Goal: Task Accomplishment & Management: Use online tool/utility

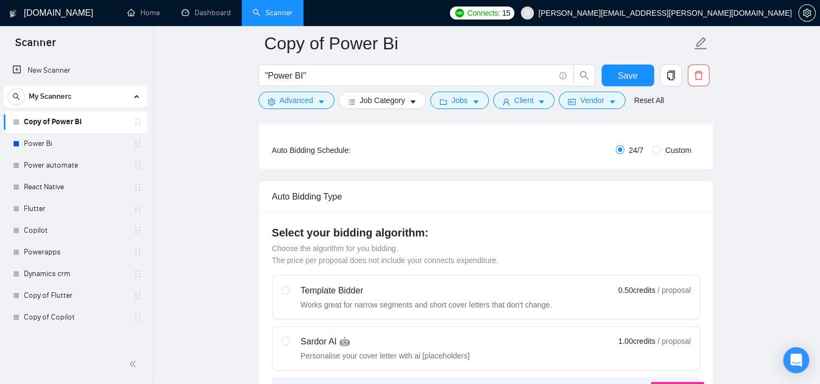
scroll to position [197, 0]
click at [323, 73] on input ""Power BI"" at bounding box center [409, 76] width 289 height 14
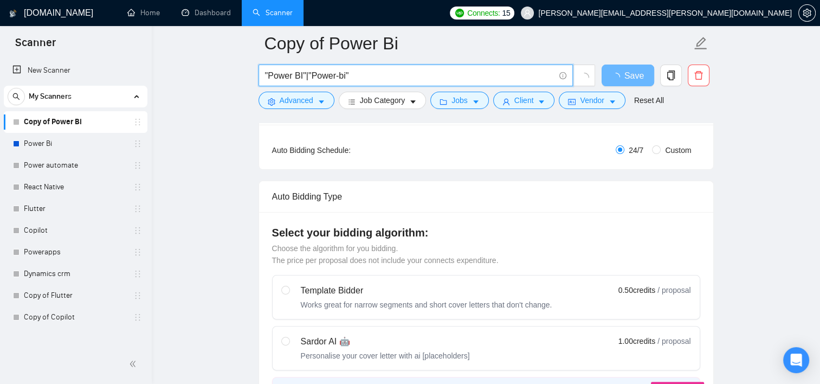
click at [357, 72] on input ""Power BI"|"Power-bi"" at bounding box center [409, 76] width 289 height 14
type input ""Power BI"|"Power-bi"|"Powerbi""
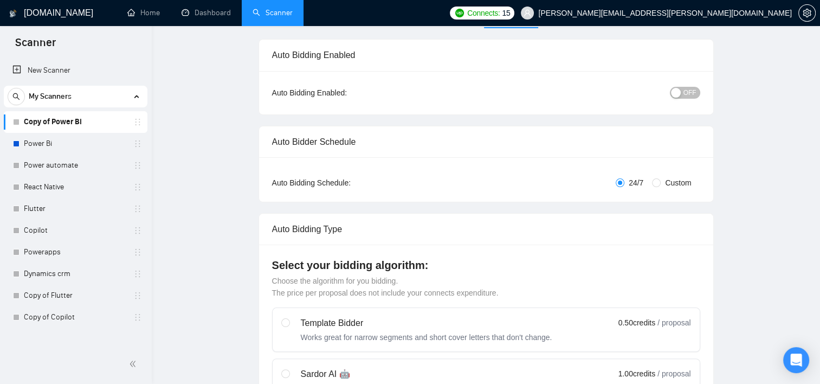
scroll to position [0, 0]
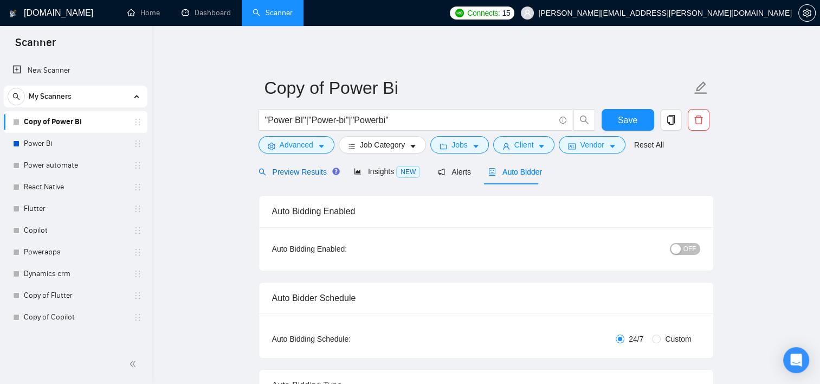
click at [309, 167] on span "Preview Results" at bounding box center [298, 171] width 78 height 9
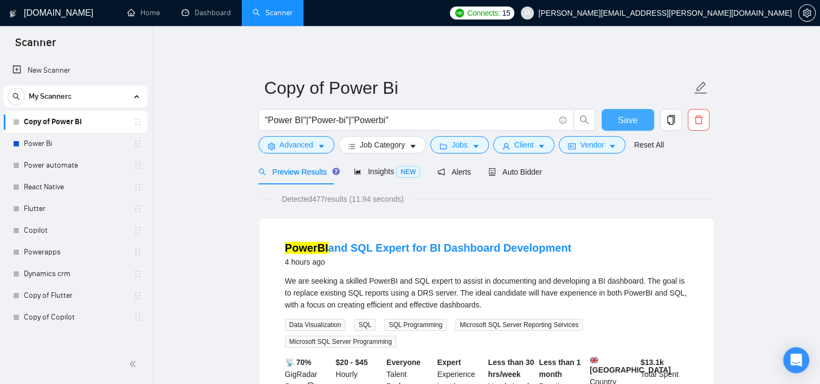
click at [605, 123] on button "Save" at bounding box center [628, 120] width 53 height 22
click at [299, 119] on input ""Power BI"|"Power-bi"|"Powerbi"" at bounding box center [409, 120] width 289 height 14
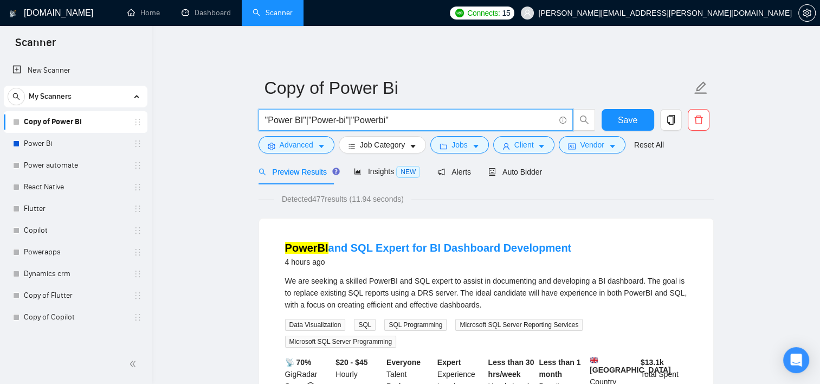
click at [299, 119] on input ""Power BI"|"Power-bi"|"Powerbi"" at bounding box center [409, 120] width 289 height 14
click at [408, 118] on input ""Power BI"|"Power-bi"|"Powerbi"" at bounding box center [409, 120] width 289 height 14
click at [427, 121] on input ""Power BI"|"Power-bi"|"Powerbi"" at bounding box center [409, 120] width 289 height 14
paste input ""Power BI"|"Power-bi"|"Powerbi""
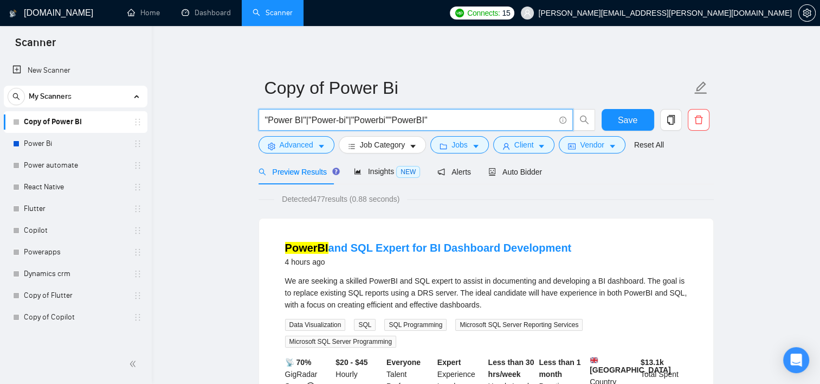
click at [386, 115] on input ""Power BI"|"Power-bi"|"Powerbi""PowerBI"" at bounding box center [409, 120] width 289 height 14
type input ""Power BI"|"Power-bi"|"Powerbi"|"PowerBI""
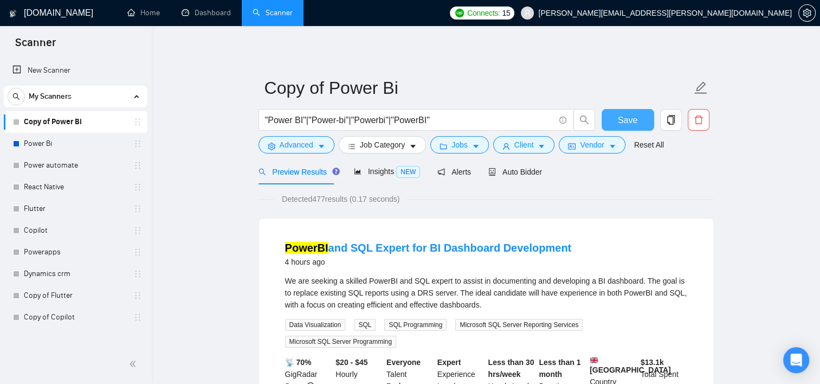
click at [624, 122] on span "Save" at bounding box center [628, 120] width 20 height 14
click at [625, 113] on span "Save" at bounding box center [628, 120] width 20 height 14
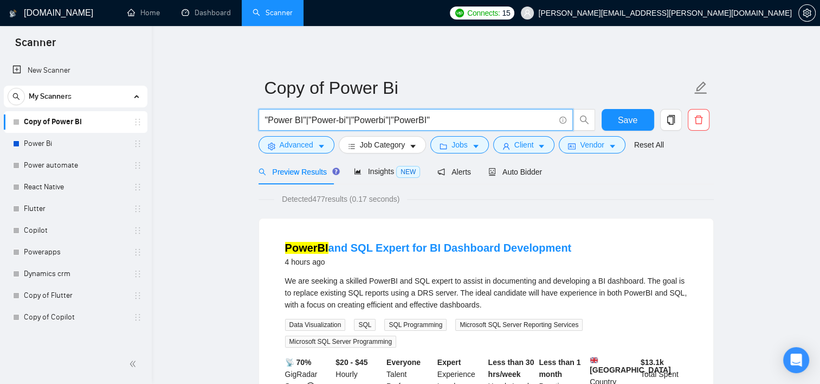
click at [451, 125] on input ""Power BI"|"Power-bi"|"Powerbi"|"PowerBI"" at bounding box center [409, 120] width 289 height 14
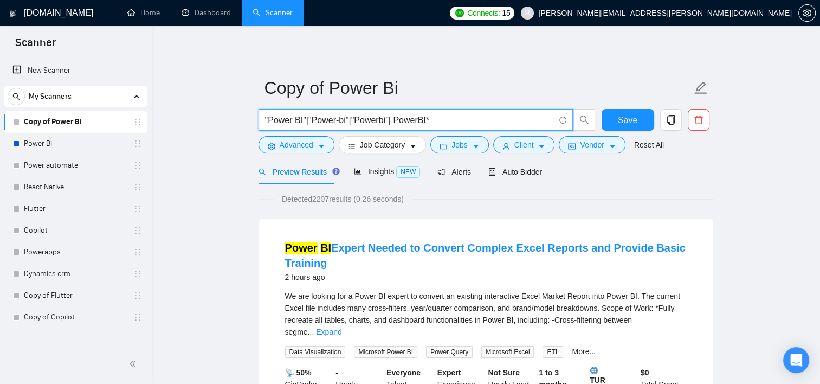
click at [385, 117] on input ""Power BI"|"Power-bi"|"Powerbi"| PowerBI*" at bounding box center [409, 120] width 289 height 14
type input ""Power BI"|"Power-bi"|"Powerbi*| PowerBI*"
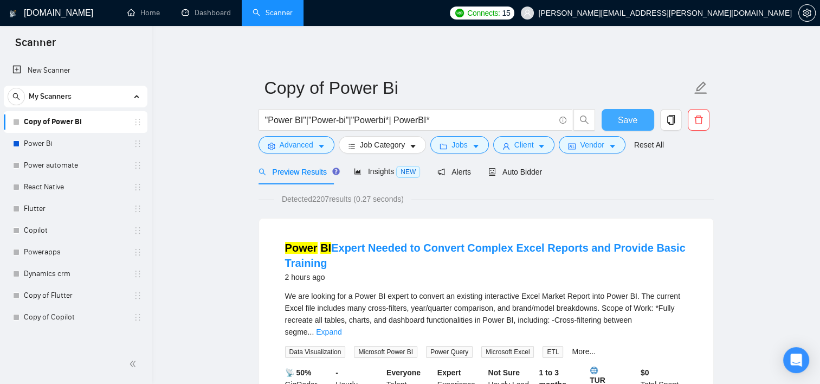
click at [619, 121] on span "Save" at bounding box center [628, 120] width 20 height 14
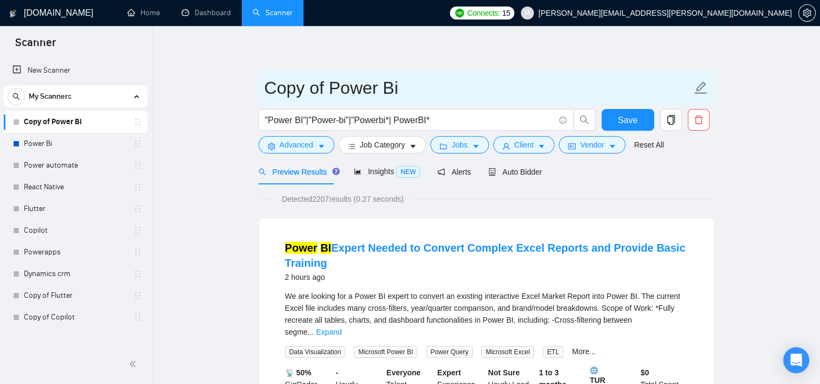
click at [518, 91] on input "Copy of Power Bi" at bounding box center [477, 87] width 427 height 27
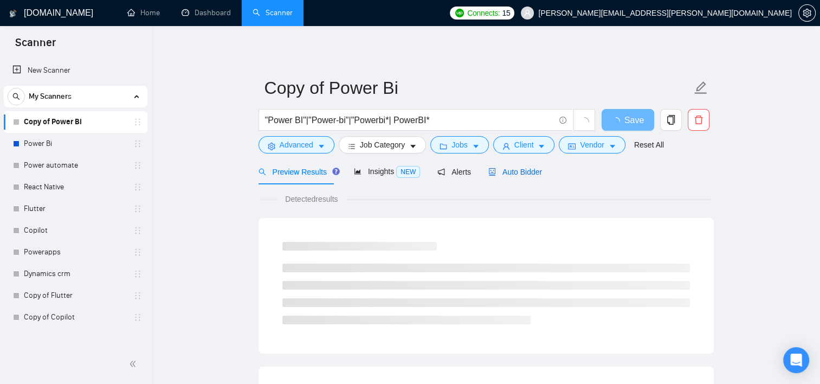
click at [507, 170] on span "Auto Bidder" at bounding box center [515, 171] width 54 height 9
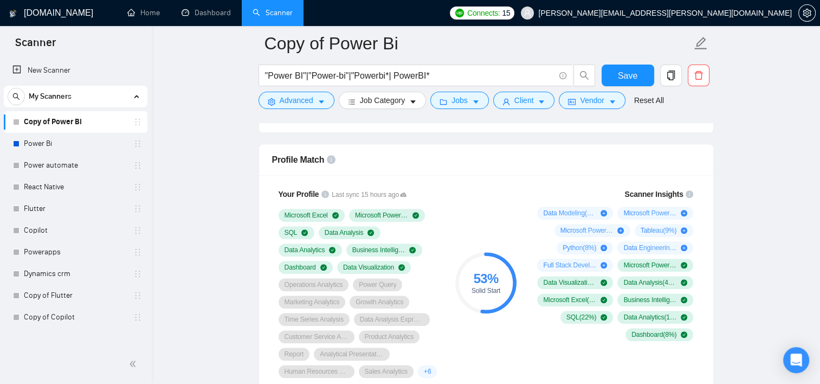
scroll to position [686, 0]
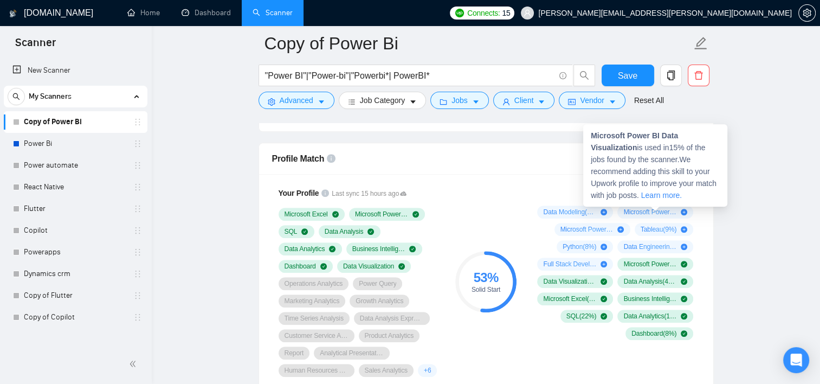
click at [668, 208] on span "Microsoft Power BI Data Visualization ( 15 %)" at bounding box center [649, 212] width 53 height 9
drag, startPoint x: 638, startPoint y: 143, endPoint x: 590, endPoint y: 135, distance: 49.4
click at [590, 135] on div "Microsoft Power BI Data Visualization is used in 15 % of the jobs found by the …" at bounding box center [655, 165] width 144 height 82
copy span "Microsoft Power BI Data Visualization"
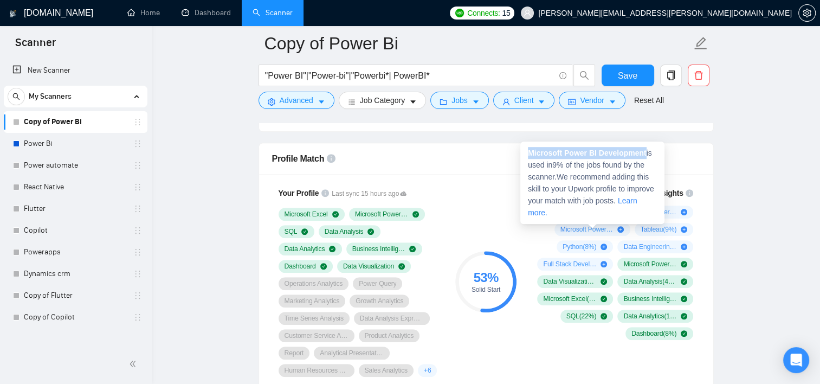
drag, startPoint x: 645, startPoint y: 150, endPoint x: 520, endPoint y: 145, distance: 125.3
click at [520, 145] on div "Microsoft Power BI Development is used in 9 % of the jobs found by the scanner.…" at bounding box center [592, 182] width 144 height 82
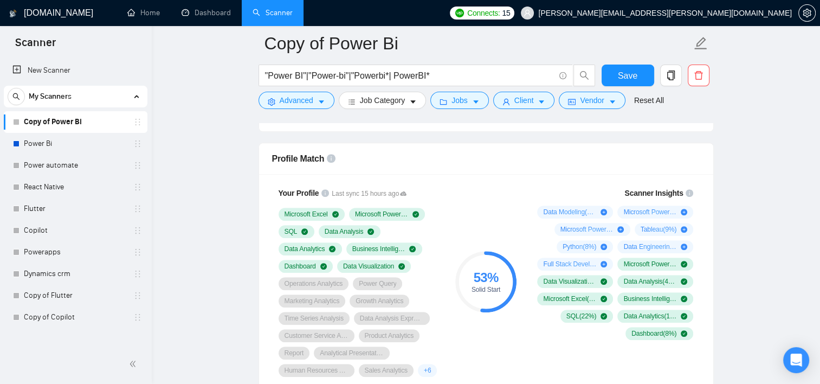
copy strong "Microsoft Power BI Development"
